Goal: Information Seeking & Learning: Learn about a topic

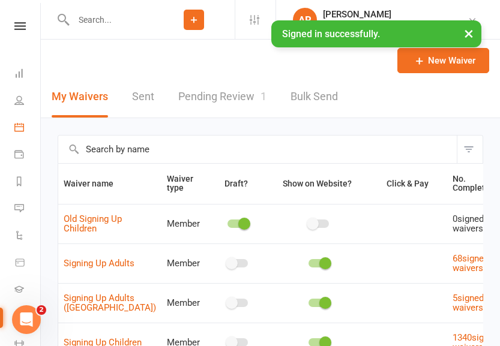
click at [25, 124] on link "Calendar" at bounding box center [27, 128] width 27 height 27
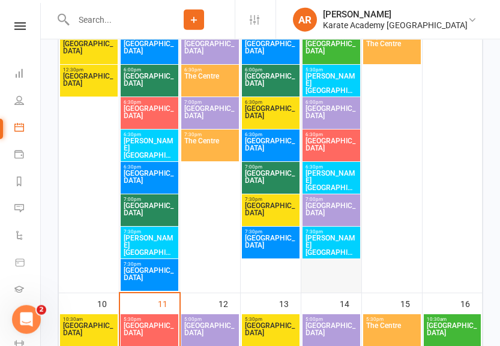
scroll to position [673, 0]
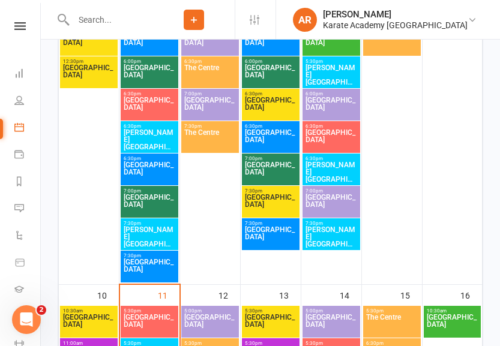
click at [320, 248] on div "7:30pm - 8:30pm Kingsley Academy" at bounding box center [331, 234] width 58 height 32
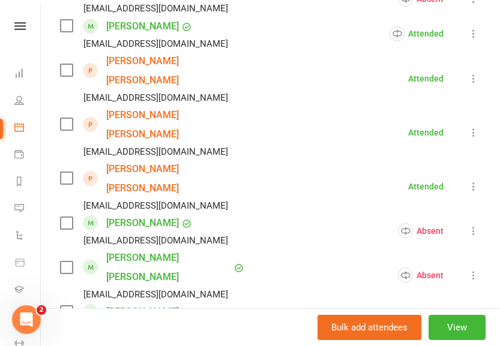
scroll to position [765, 0]
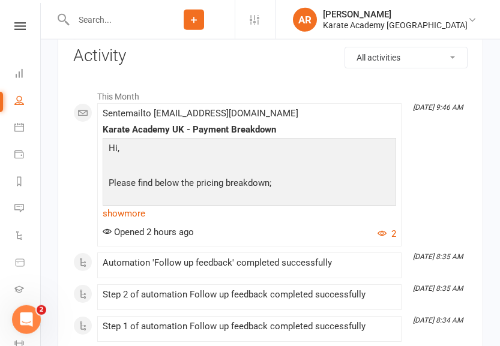
scroll to position [1102, 0]
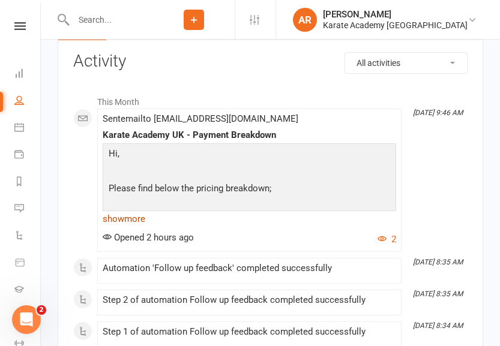
click at [142, 214] on p at bounding box center [249, 207] width 287 height 17
click at [141, 220] on link "show more" at bounding box center [249, 219] width 293 height 17
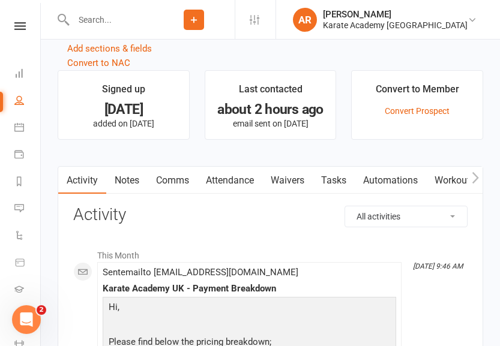
scroll to position [1171, 0]
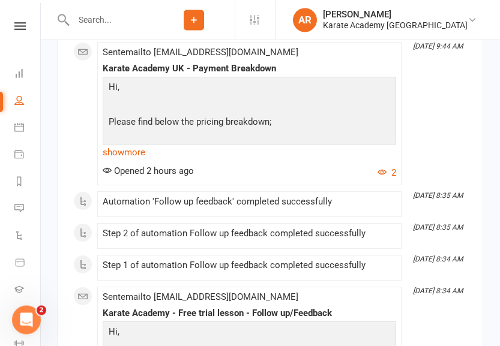
scroll to position [1163, 0]
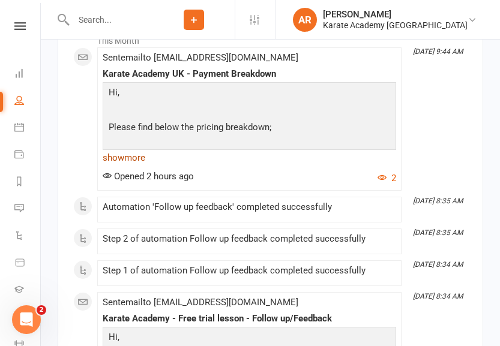
click at [126, 163] on link "show more" at bounding box center [249, 157] width 293 height 17
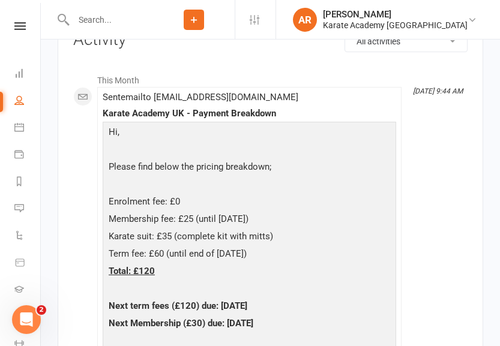
scroll to position [1183, 0]
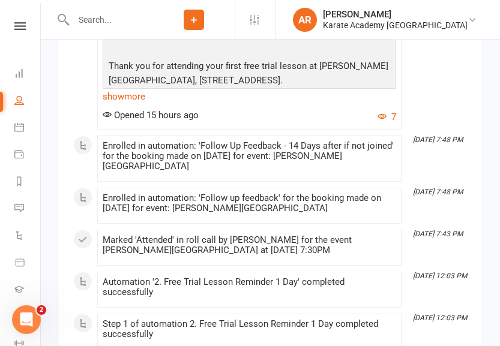
scroll to position [1163, 0]
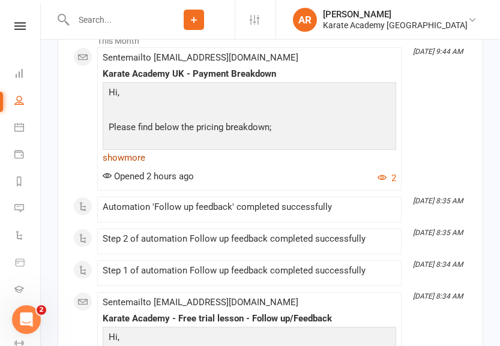
click at [133, 162] on link "show more" at bounding box center [249, 157] width 293 height 17
